Goal: Use online tool/utility: Utilize a website feature to perform a specific function

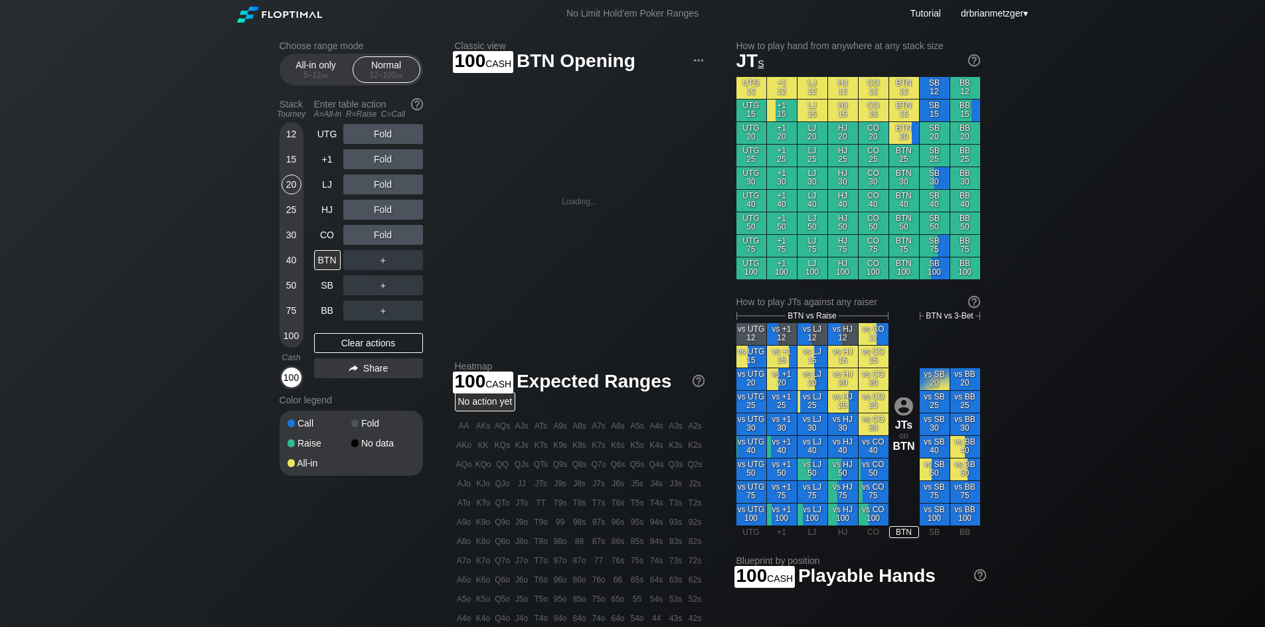
click at [286, 381] on div "100" at bounding box center [291, 378] width 20 height 20
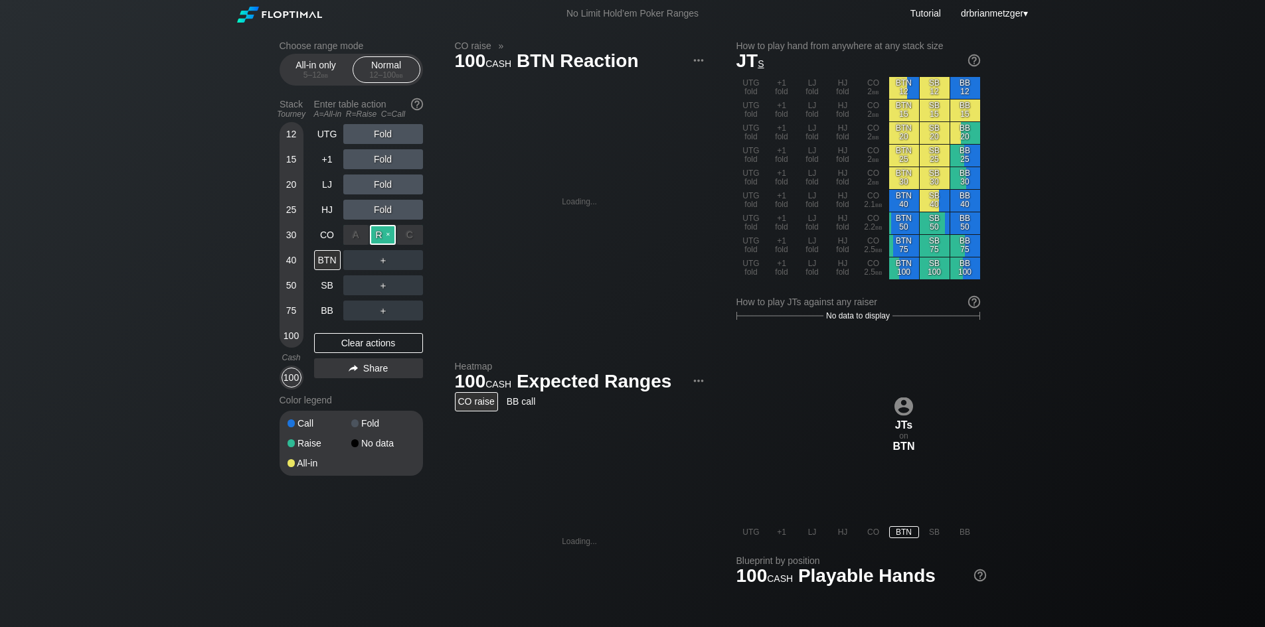
click at [379, 232] on div "R ✕" at bounding box center [383, 235] width 26 height 20
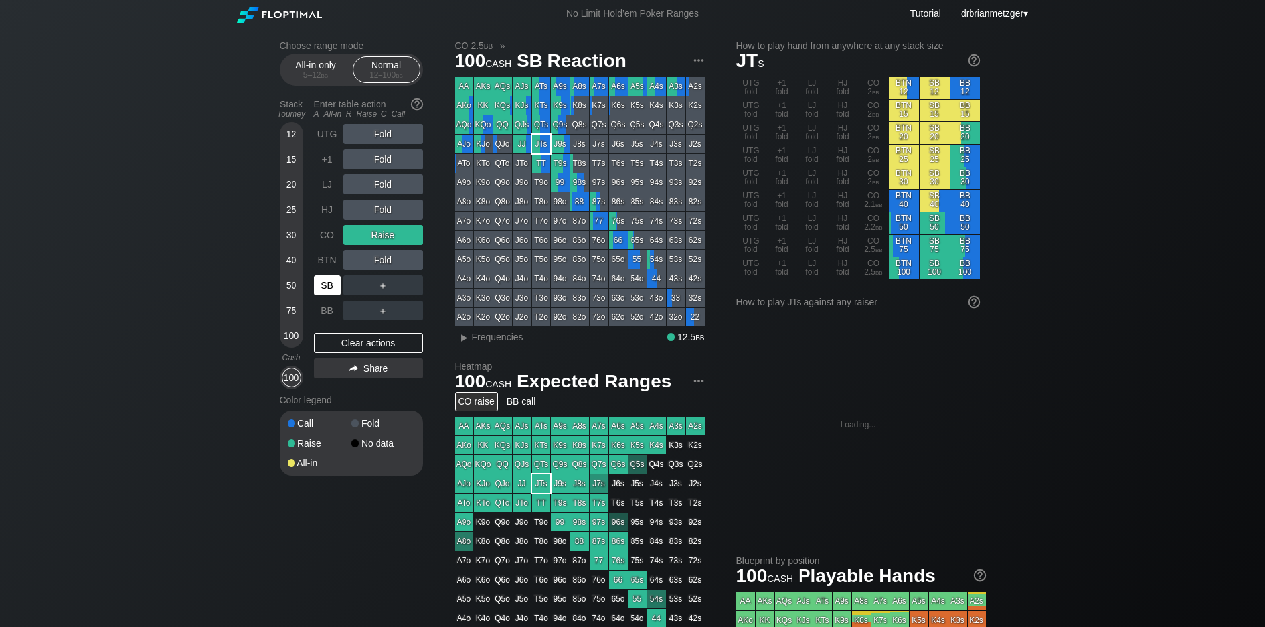
click at [328, 286] on div "SB" at bounding box center [327, 286] width 27 height 20
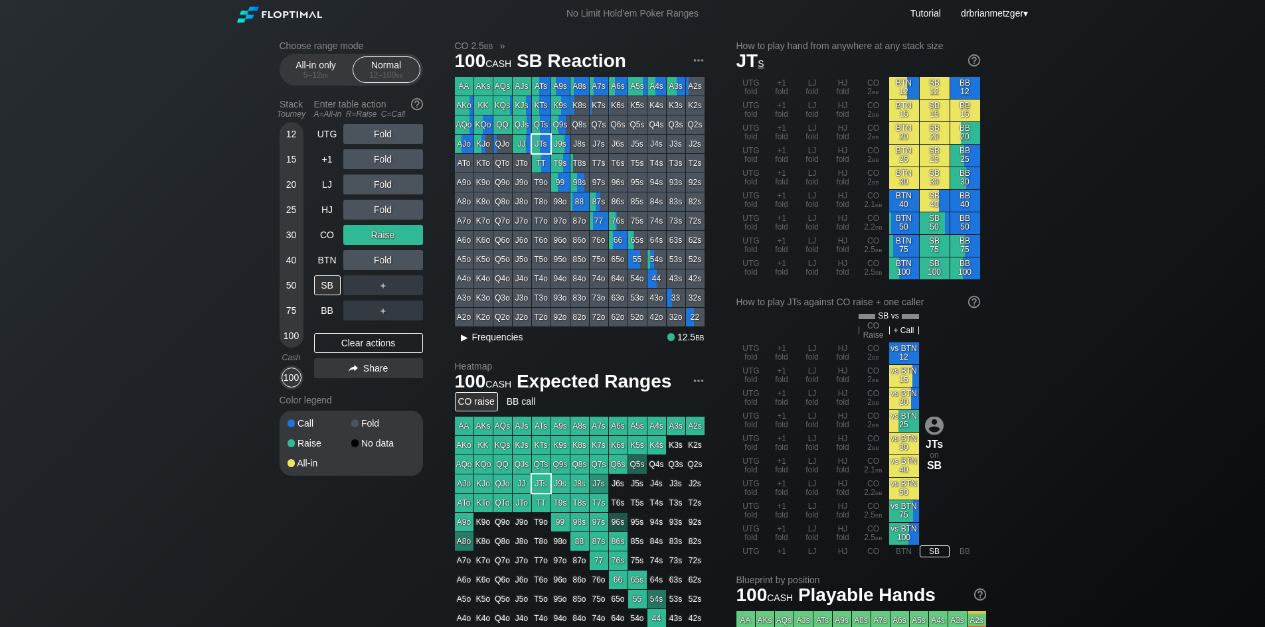
click at [489, 337] on span "Frequencies" at bounding box center [497, 337] width 51 height 11
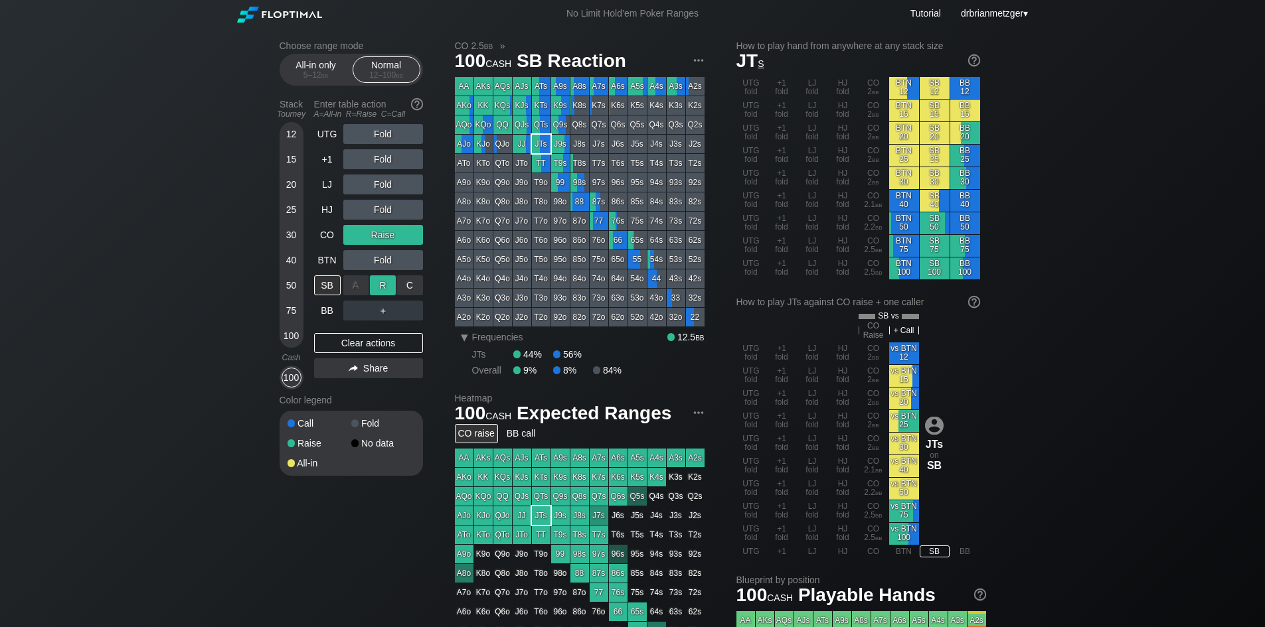
click at [384, 287] on div "R ✕" at bounding box center [383, 286] width 26 height 20
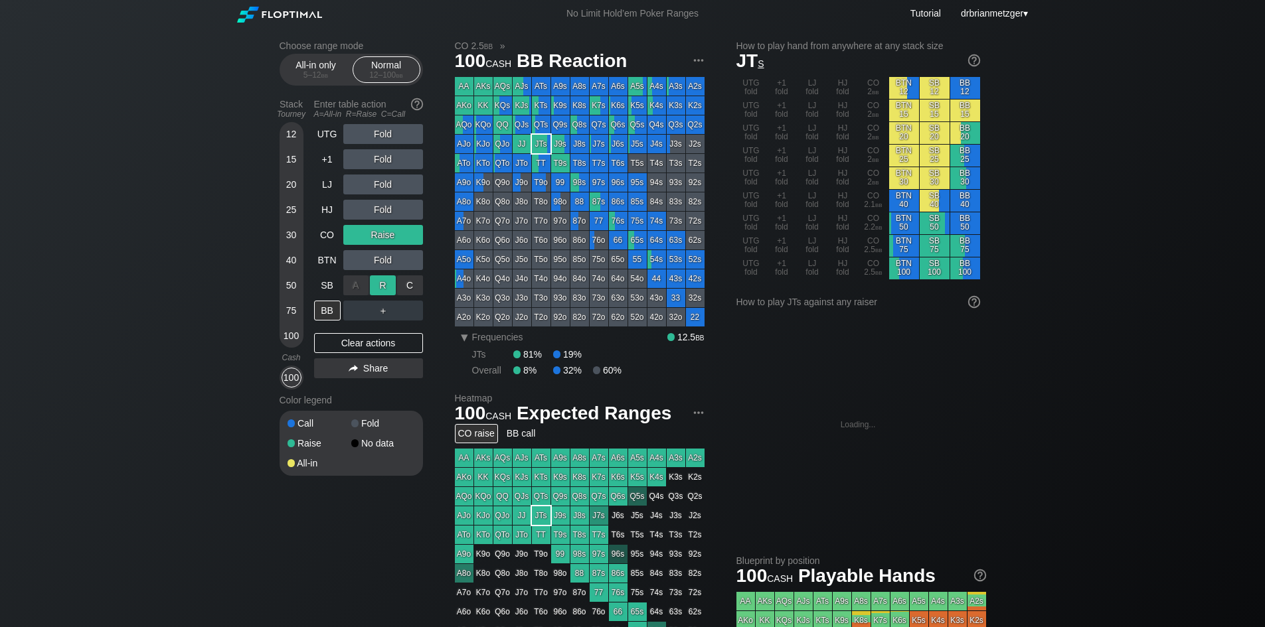
click at [389, 284] on div "R ✕" at bounding box center [383, 286] width 26 height 20
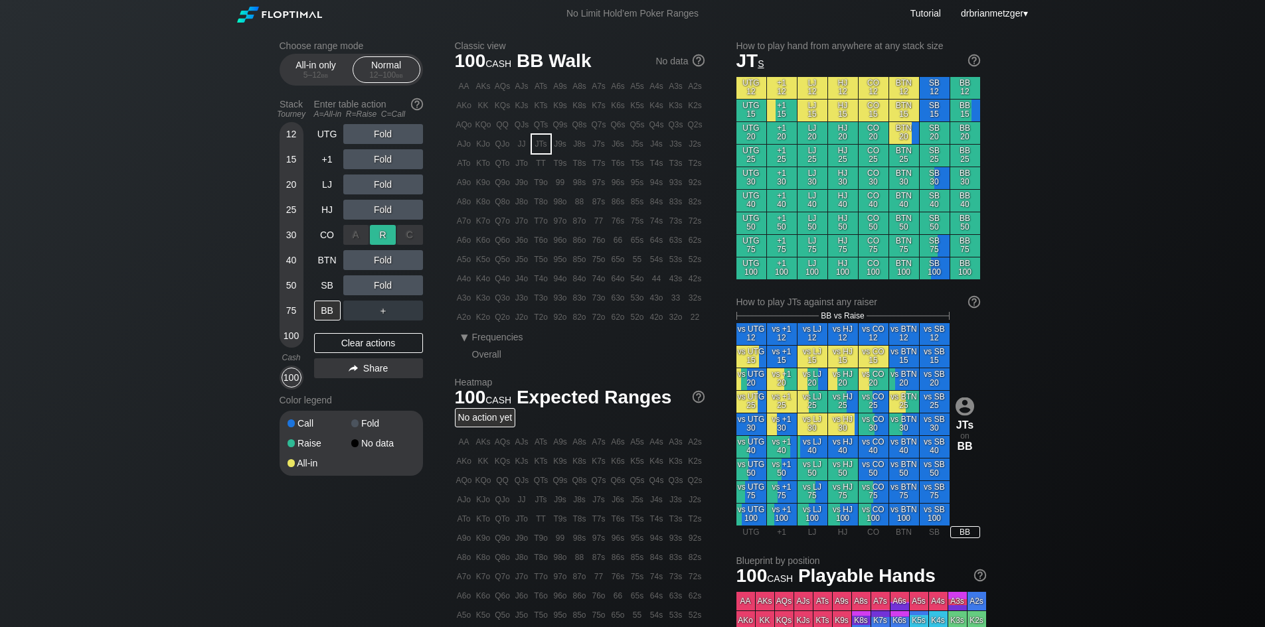
click at [390, 234] on div "R ✕" at bounding box center [383, 235] width 26 height 20
click at [384, 185] on div "R ✕" at bounding box center [383, 185] width 26 height 20
click at [391, 183] on div "R ✕" at bounding box center [383, 185] width 26 height 20
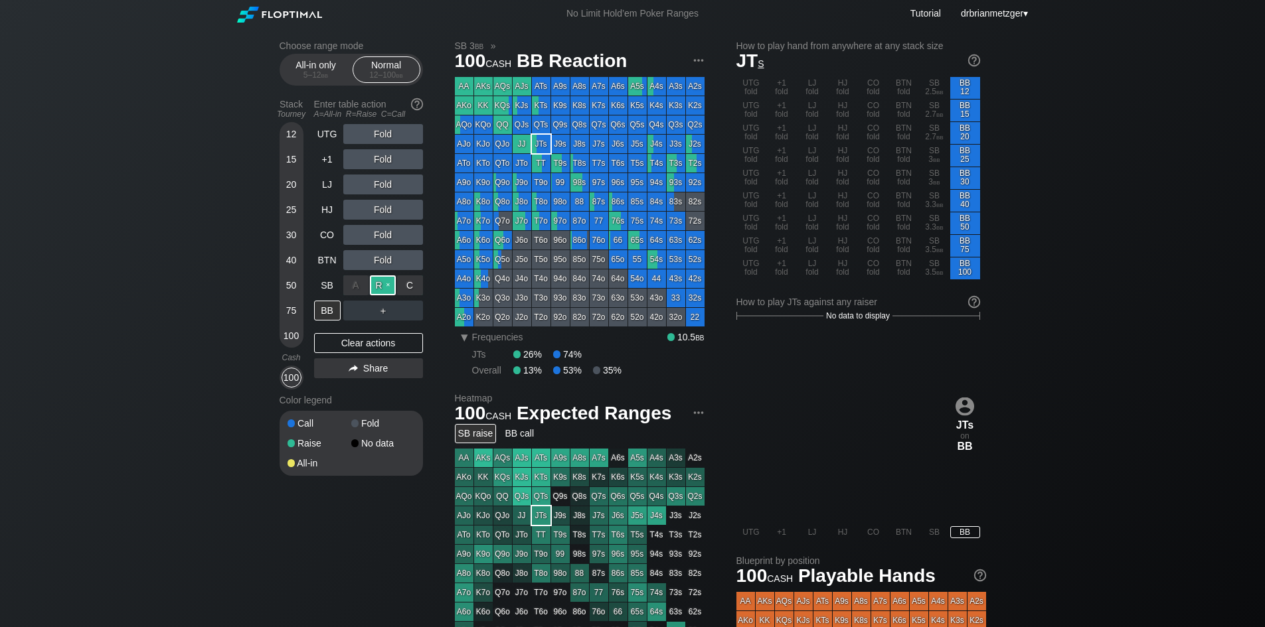
click at [380, 283] on div "R ✕" at bounding box center [383, 286] width 26 height 20
